Goal: Find specific page/section: Find specific page/section

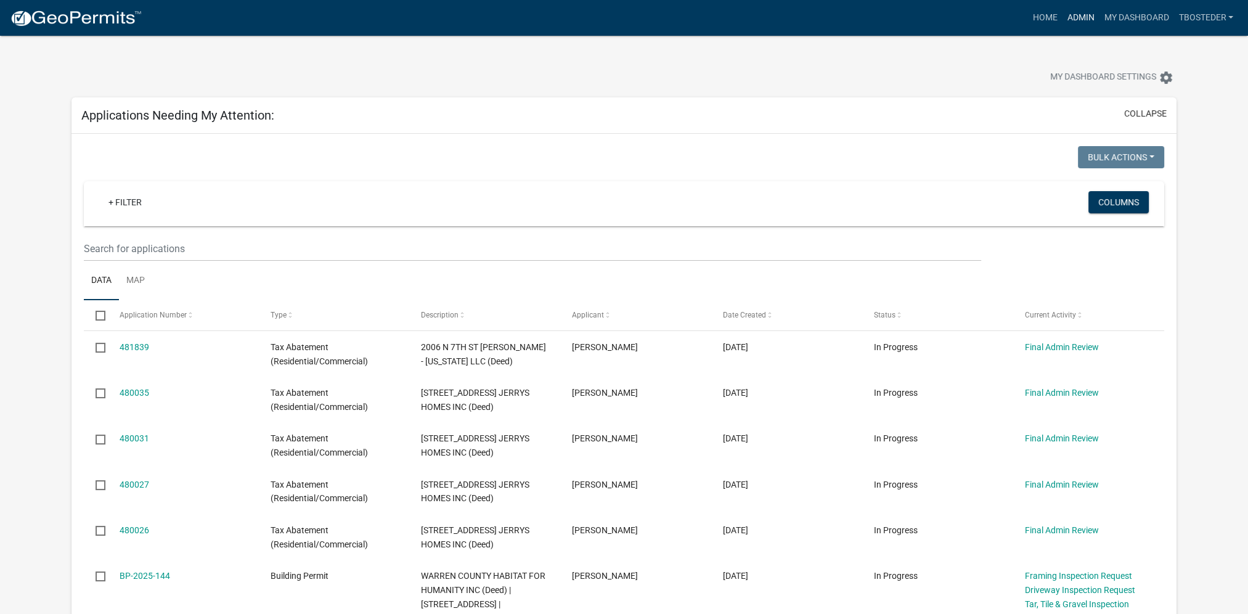
click at [1072, 14] on link "Admin" at bounding box center [1080, 17] width 37 height 23
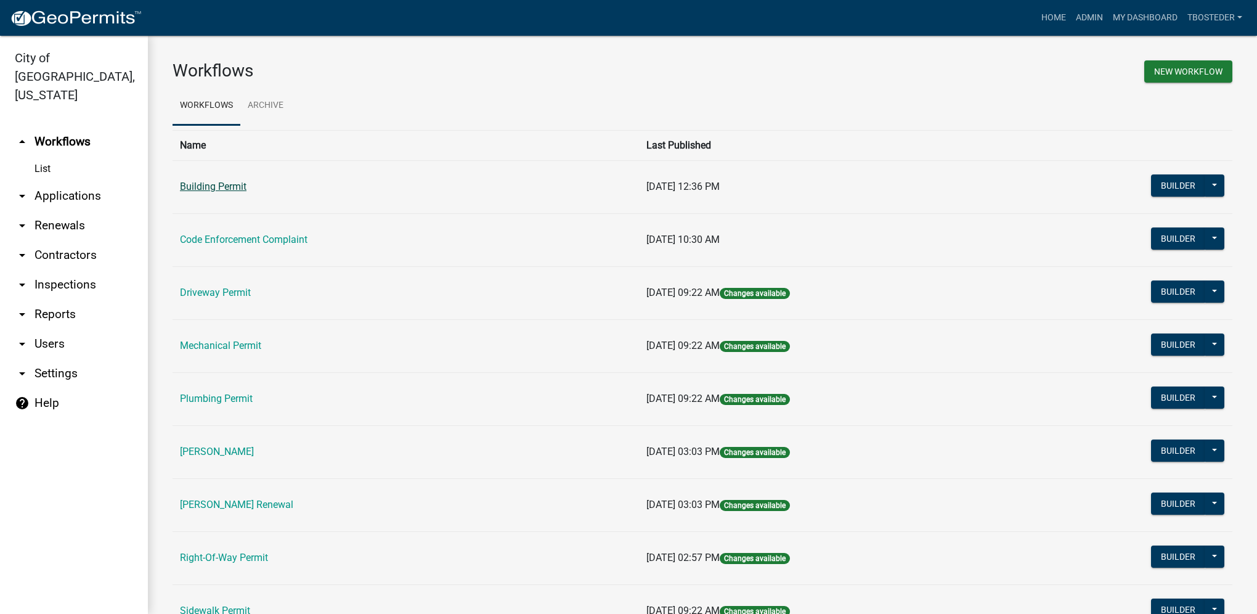
click at [240, 190] on link "Building Permit" at bounding box center [213, 187] width 67 height 12
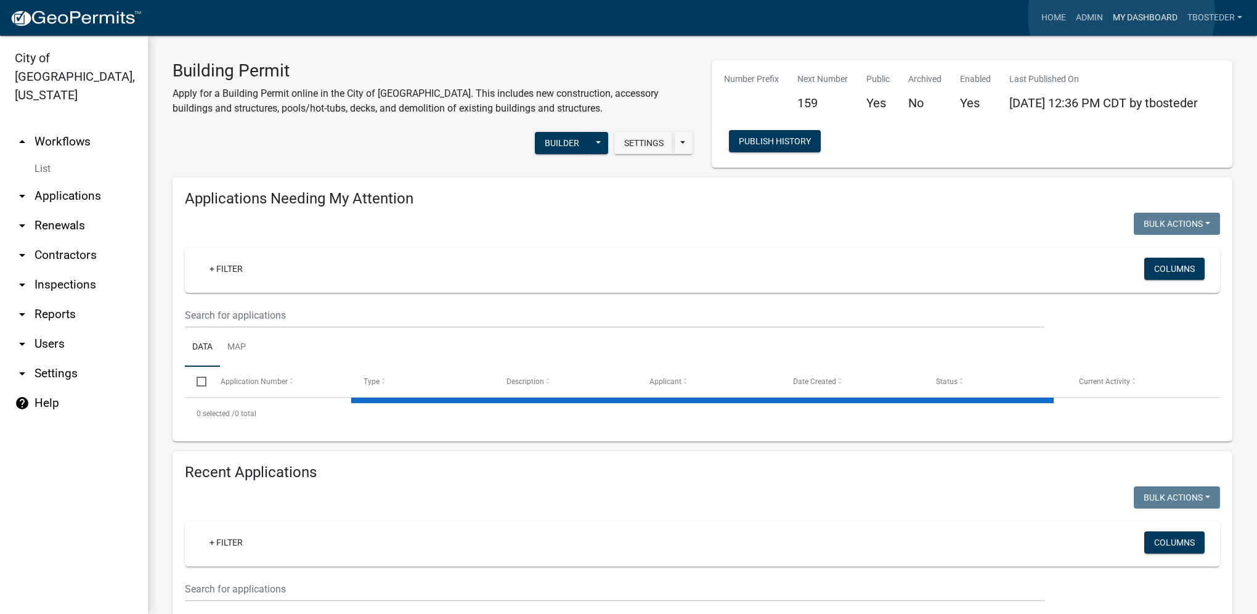
click at [1121, 15] on link "My Dashboard" at bounding box center [1145, 17] width 75 height 23
